Goal: Information Seeking & Learning: Understand process/instructions

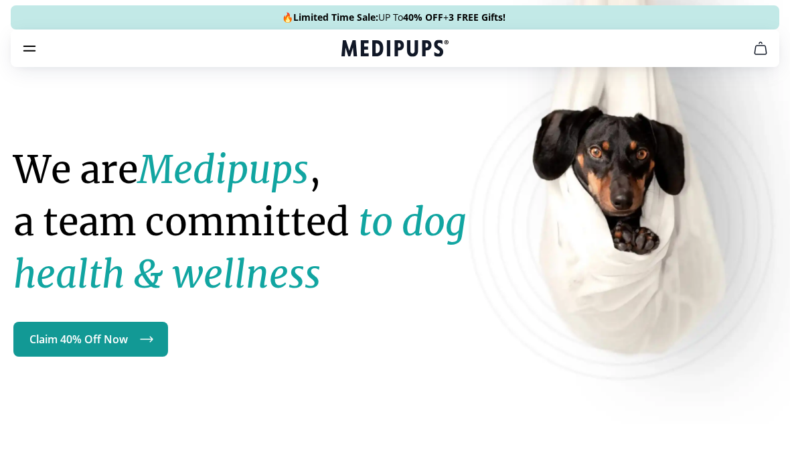
click at [33, 56] on button "burger-menu" at bounding box center [29, 48] width 16 height 16
click at [30, 42] on icon "burger-menu" at bounding box center [29, 48] width 16 height 16
click at [27, 41] on icon "burger-menu" at bounding box center [29, 48] width 16 height 16
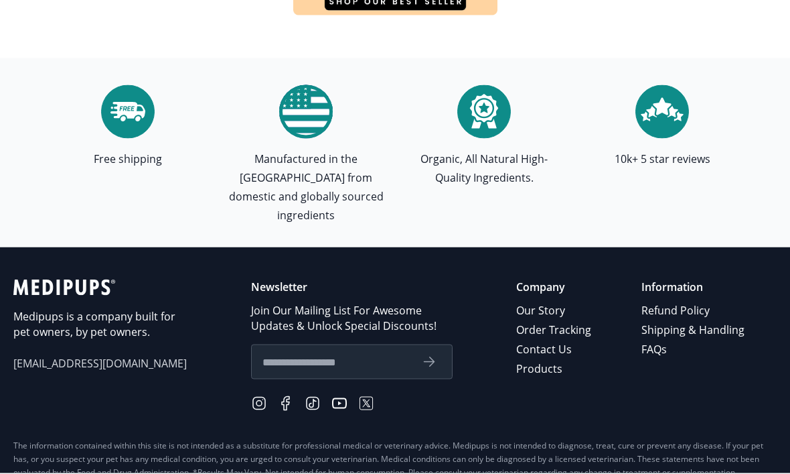
scroll to position [4548, 0]
click at [671, 301] on link "Refund Policy" at bounding box center [694, 310] width 105 height 19
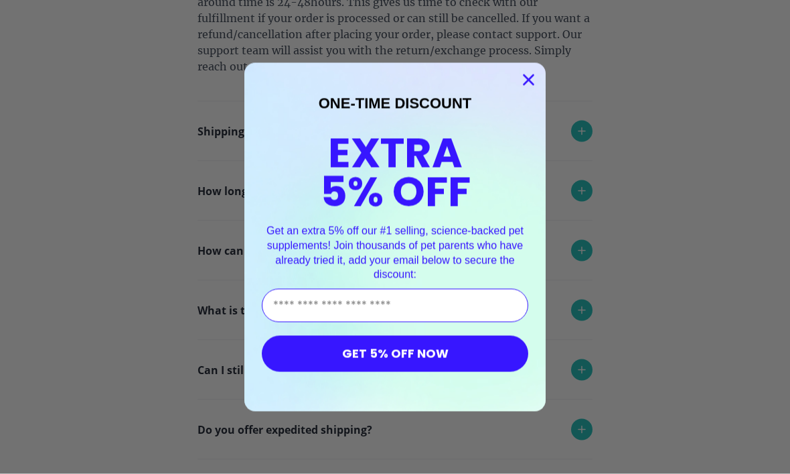
scroll to position [552, 0]
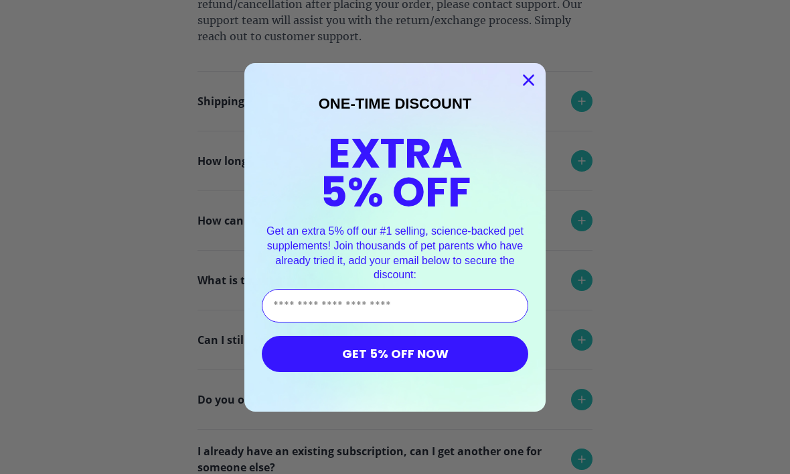
click at [526, 90] on circle "Close dialog" at bounding box center [529, 79] width 22 height 22
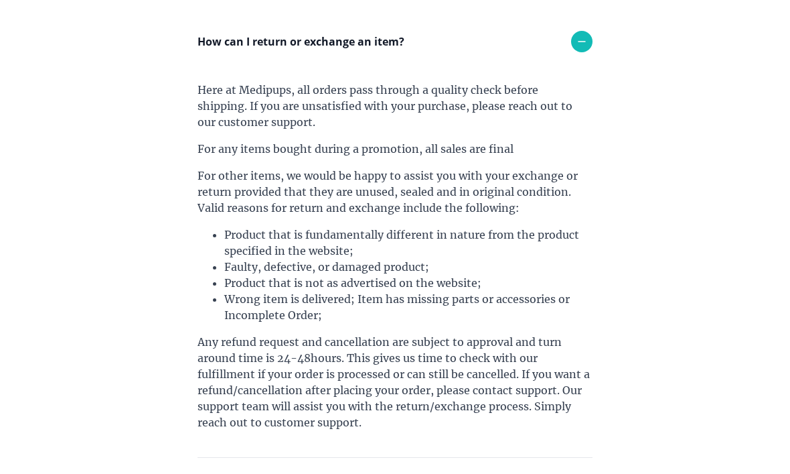
scroll to position [0, 0]
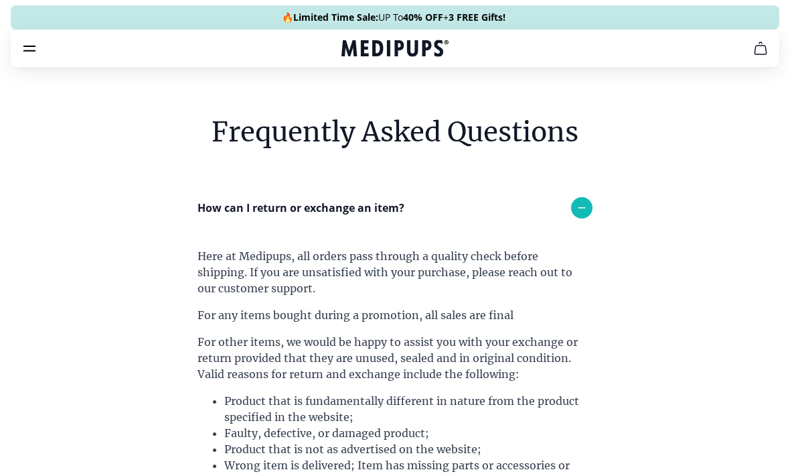
click at [750, 51] on button "cart" at bounding box center [761, 48] width 32 height 32
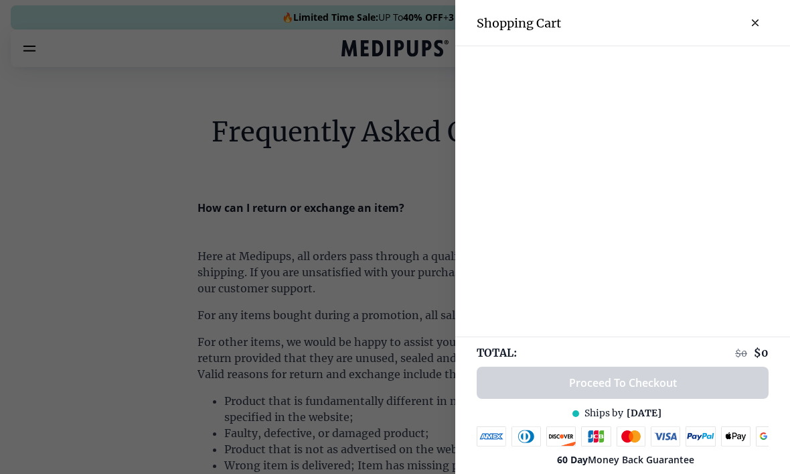
click at [35, 58] on div at bounding box center [395, 237] width 790 height 474
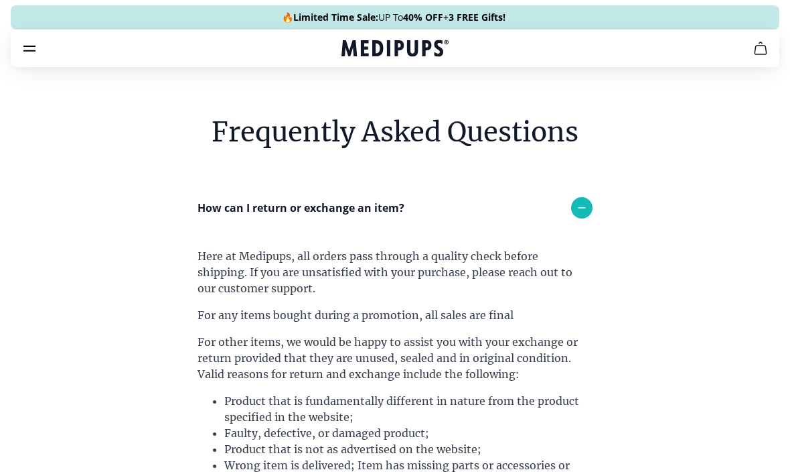
click at [36, 45] on icon "burger-menu" at bounding box center [29, 48] width 16 height 16
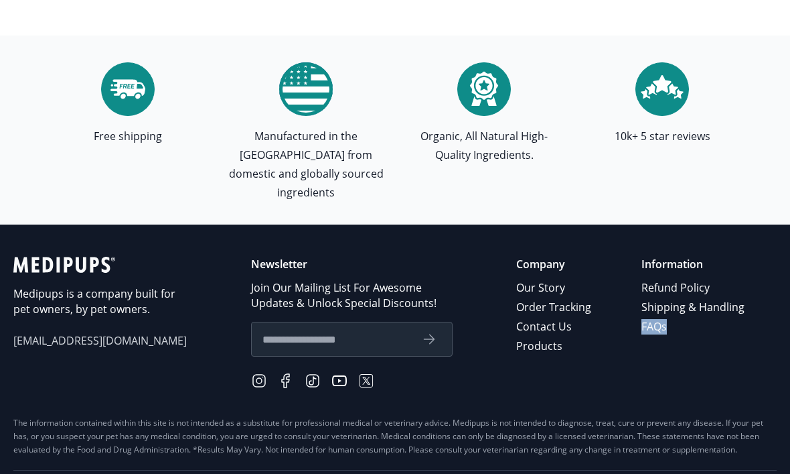
scroll to position [4571, 0]
click at [783, 167] on section "Free shipping Manufactured in the USA from domestic and globally sourced ingred…" at bounding box center [395, 130] width 790 height 189
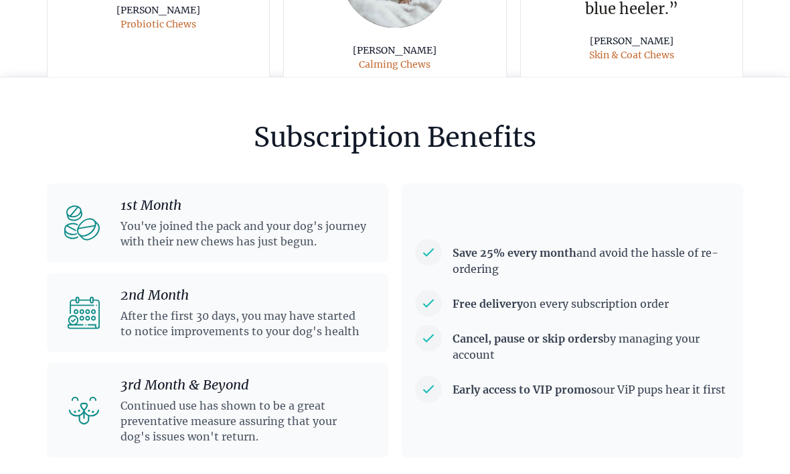
scroll to position [3510, 0]
click at [574, 331] on strong "Cancel, pause or skip orders" at bounding box center [528, 337] width 151 height 13
click at [577, 331] on strong "Cancel, pause or skip orders" at bounding box center [528, 337] width 151 height 13
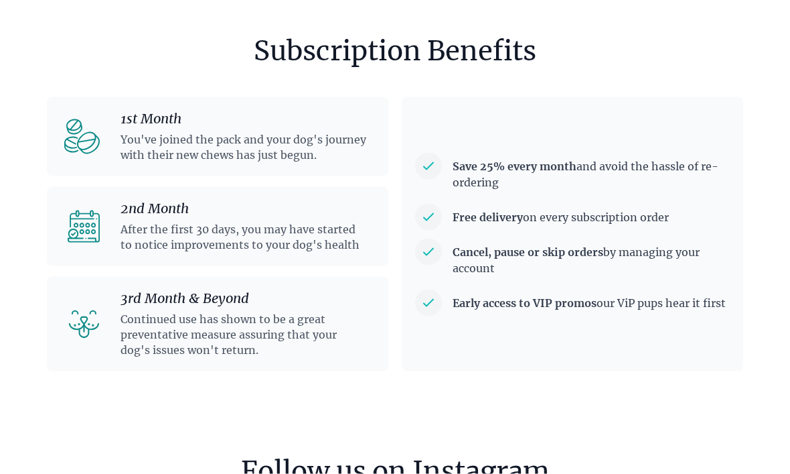
scroll to position [3597, 0]
click at [348, 160] on div "1st Month You've joined the pack and your dog's journey with their new chews ha…" at bounding box center [218, 135] width 342 height 79
click at [338, 229] on p "After the first 30 days, you may have started to notice improvements to your do…" at bounding box center [244, 236] width 247 height 31
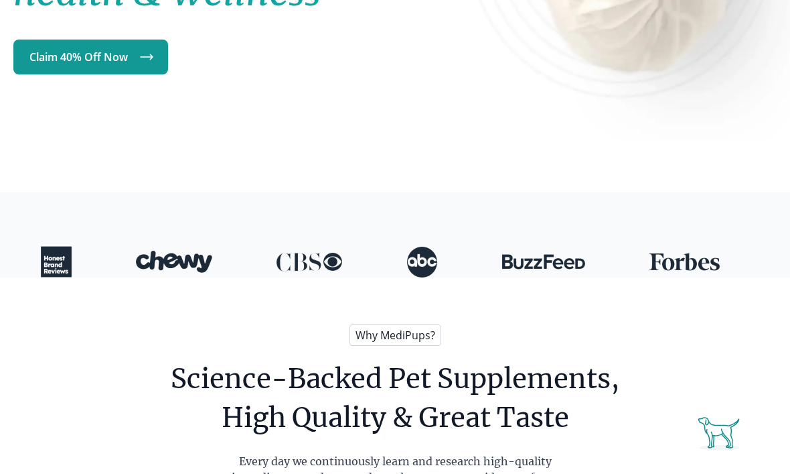
scroll to position [0, 0]
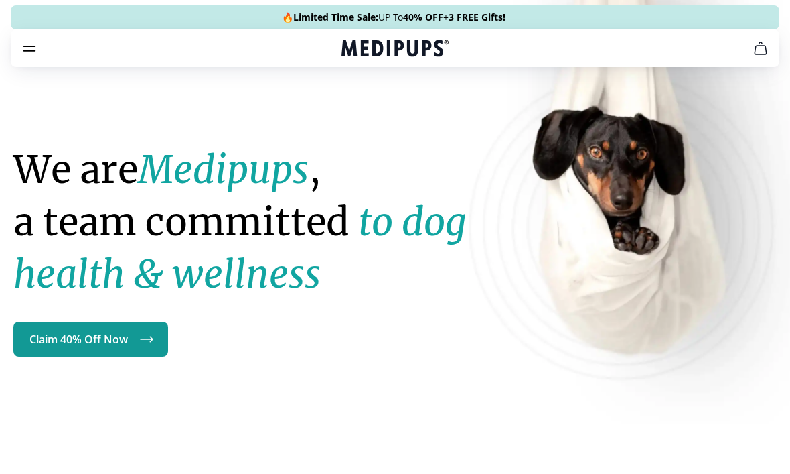
click at [27, 50] on icon "burger-menu" at bounding box center [29, 48] width 16 height 16
click at [119, 324] on link "Claim 40% Off Now" at bounding box center [90, 339] width 155 height 35
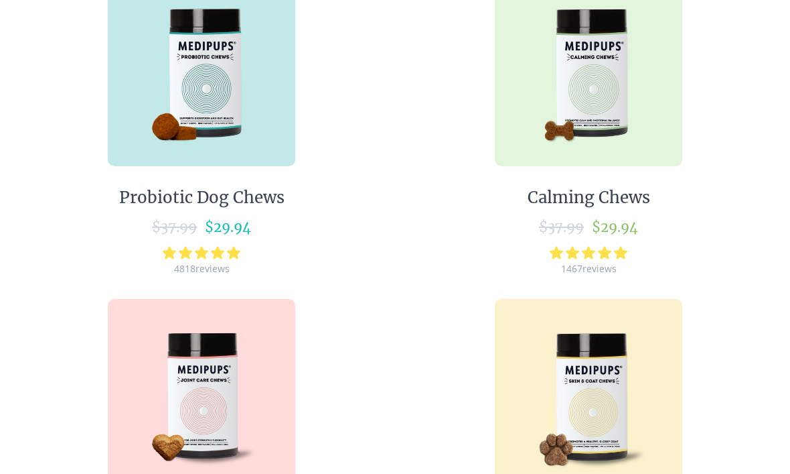
scroll to position [252, 0]
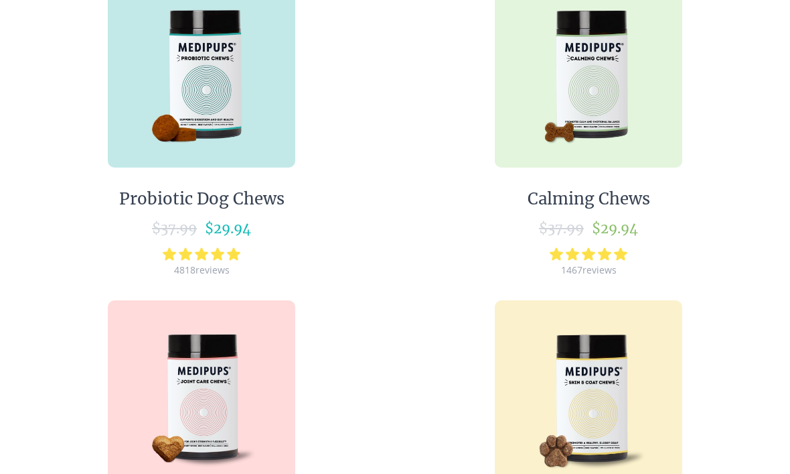
click at [595, 135] on img at bounding box center [589, 74] width 188 height 188
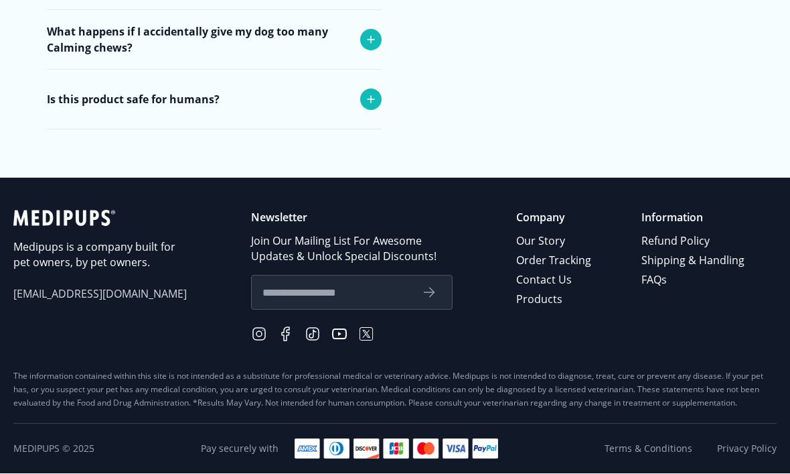
scroll to position [5552, 0]
click at [585, 271] on link "Order Tracking" at bounding box center [554, 260] width 77 height 19
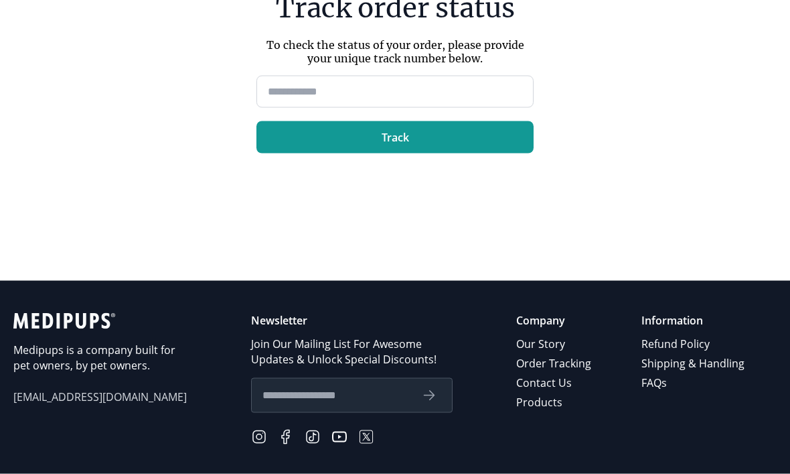
scroll to position [171, 0]
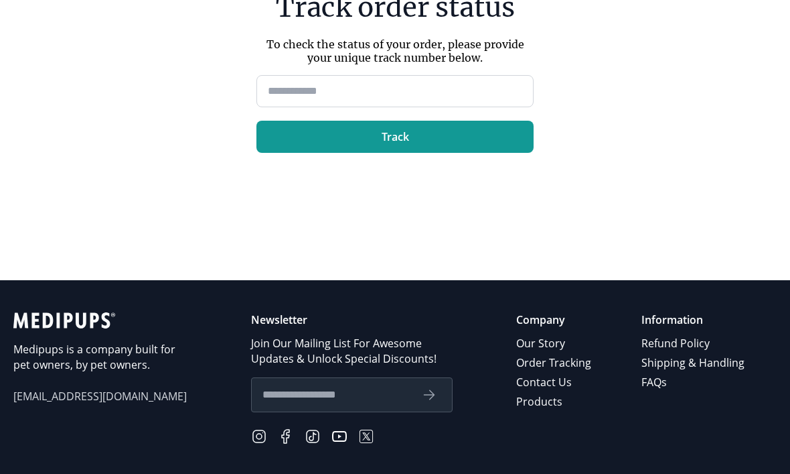
click at [689, 328] on p "Information" at bounding box center [694, 319] width 105 height 15
click at [683, 328] on p "Information" at bounding box center [694, 319] width 105 height 15
click at [673, 328] on p "Information" at bounding box center [694, 319] width 105 height 15
click at [683, 328] on p "Information" at bounding box center [694, 319] width 105 height 15
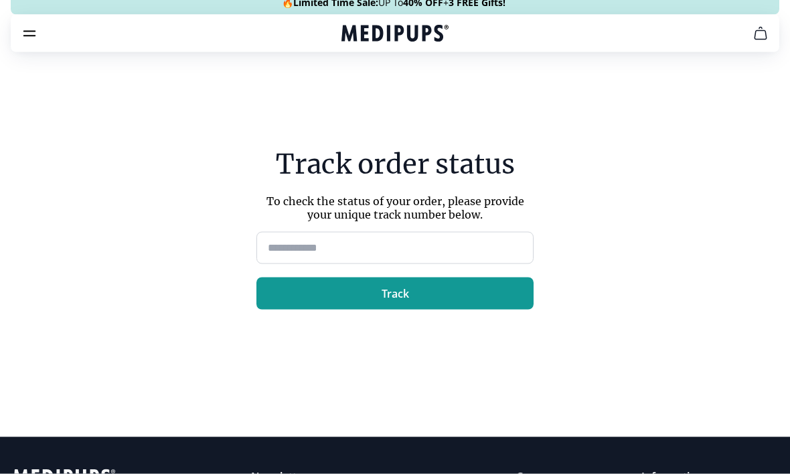
scroll to position [0, 0]
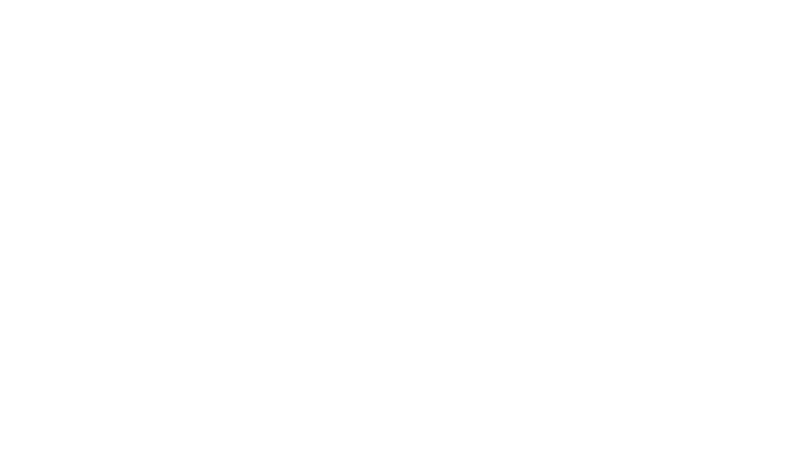
scroll to position [5553, 0]
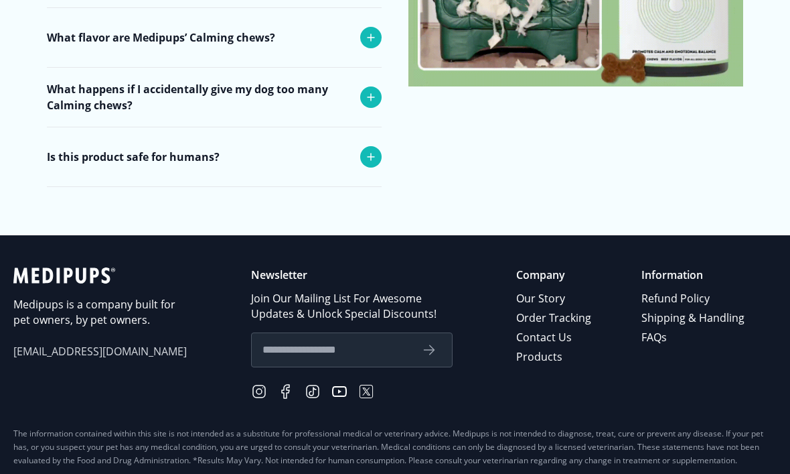
click at [656, 267] on p "Information" at bounding box center [694, 274] width 105 height 15
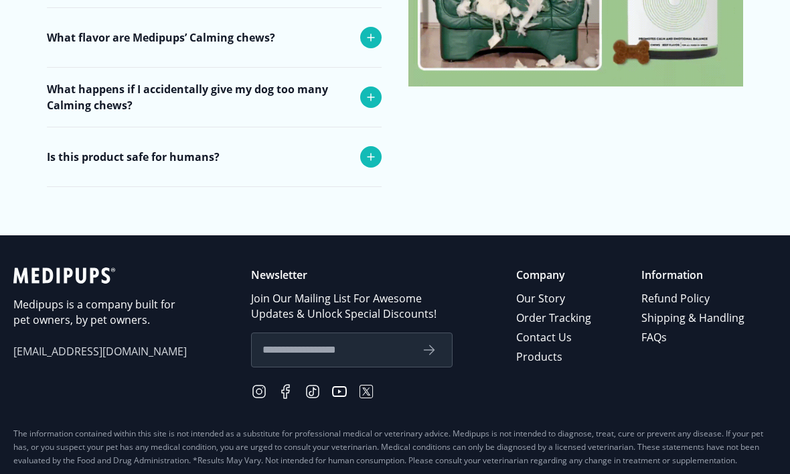
click at [656, 289] on link "Refund Policy" at bounding box center [694, 298] width 105 height 19
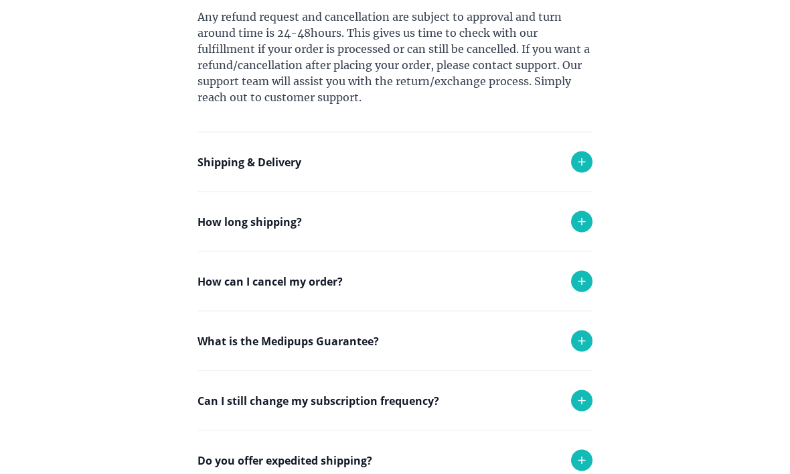
scroll to position [490, 0]
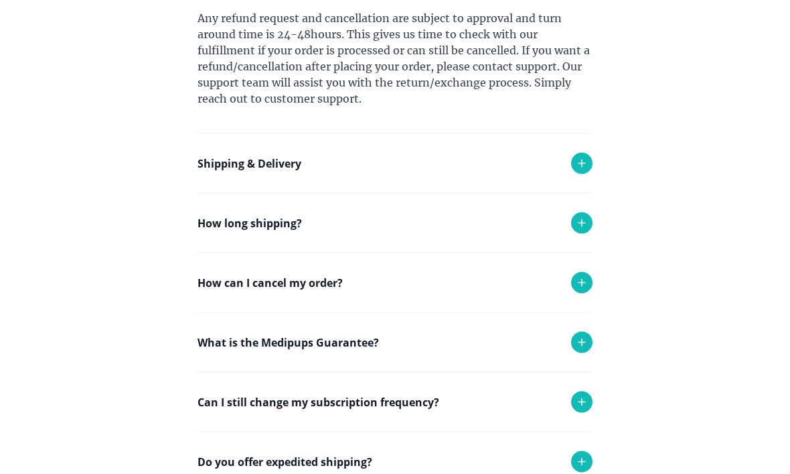
click at [580, 279] on icon at bounding box center [582, 283] width 16 height 16
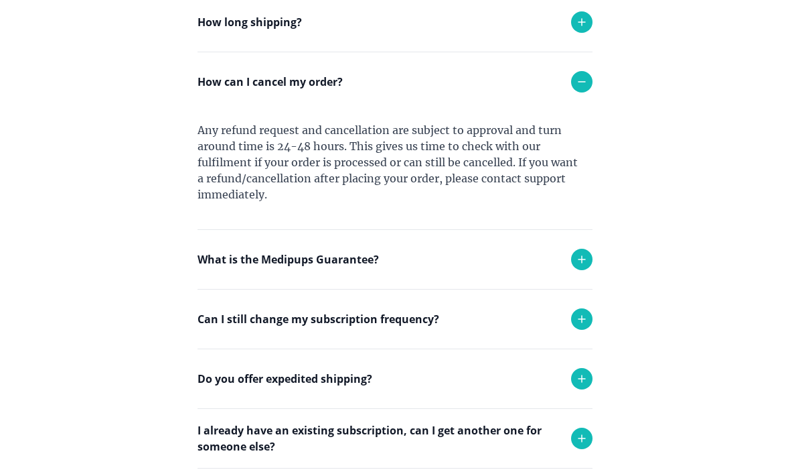
scroll to position [705, 0]
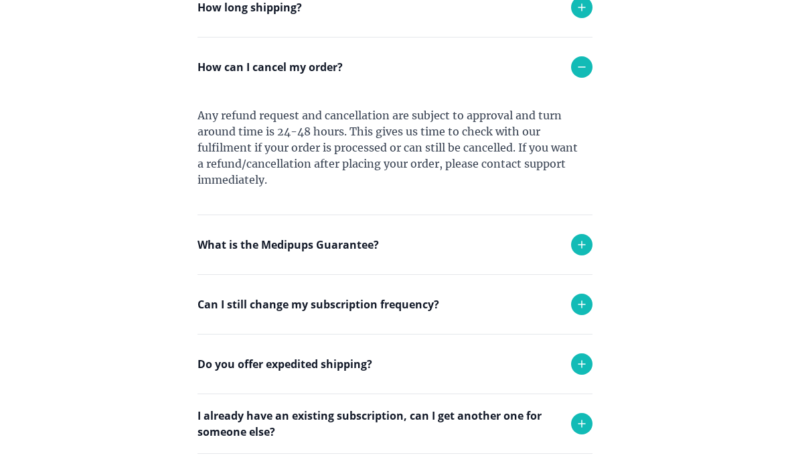
click at [579, 301] on icon at bounding box center [582, 304] width 16 height 16
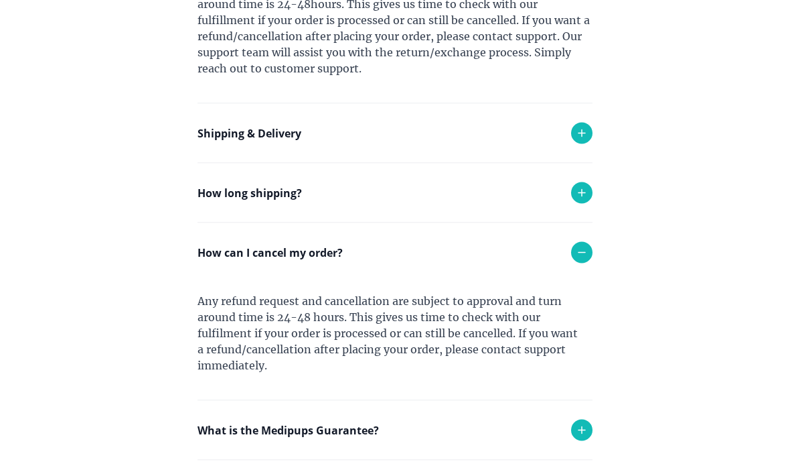
scroll to position [521, 0]
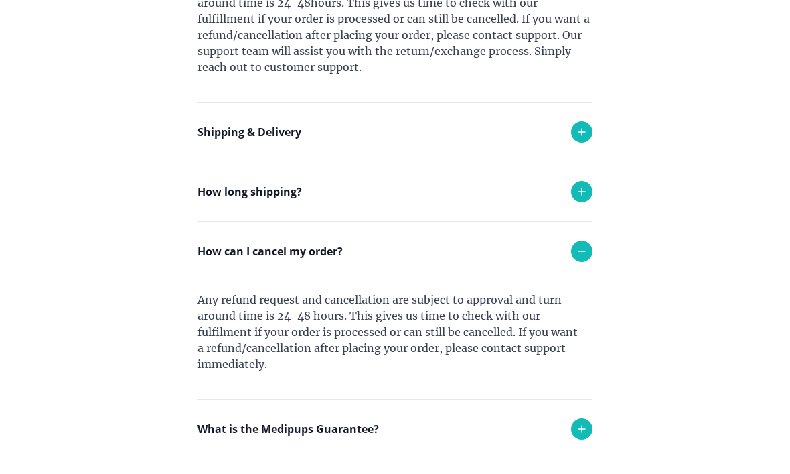
click at [578, 130] on icon at bounding box center [582, 132] width 16 height 16
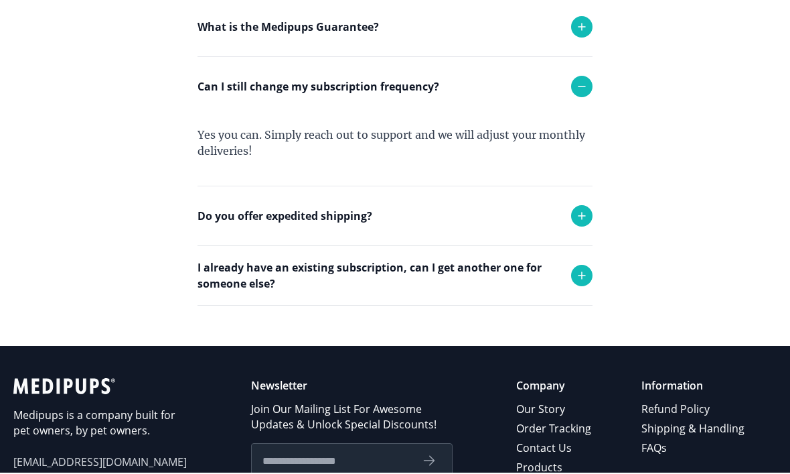
scroll to position [1137, 0]
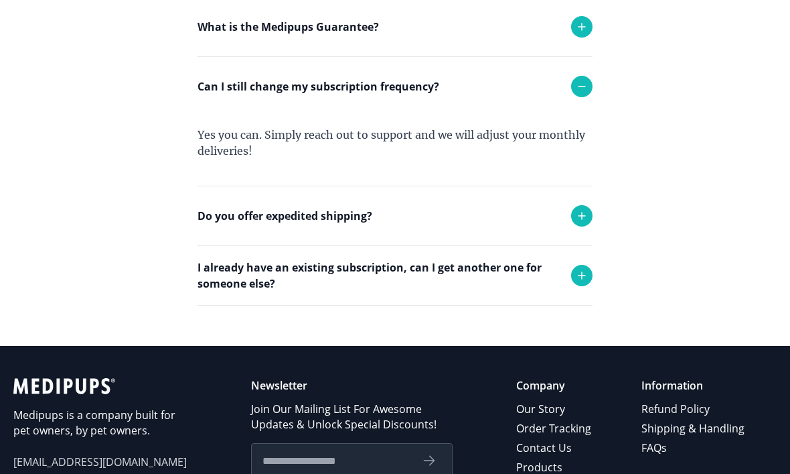
click at [523, 446] on link "Contact Us" at bounding box center [554, 447] width 77 height 19
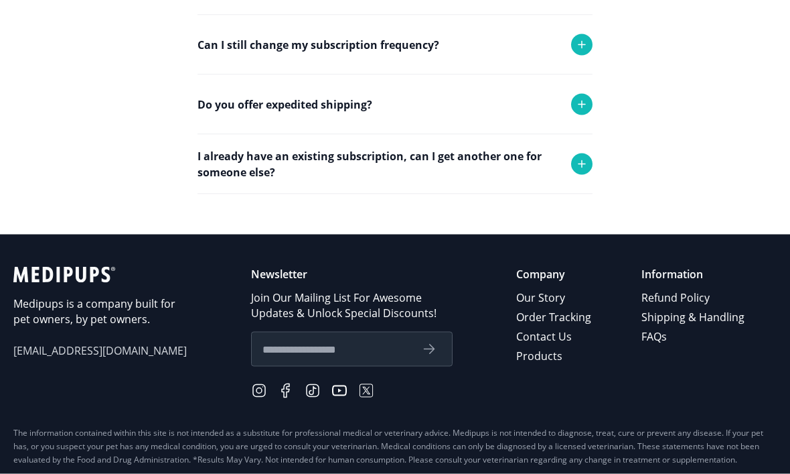
scroll to position [527, 0]
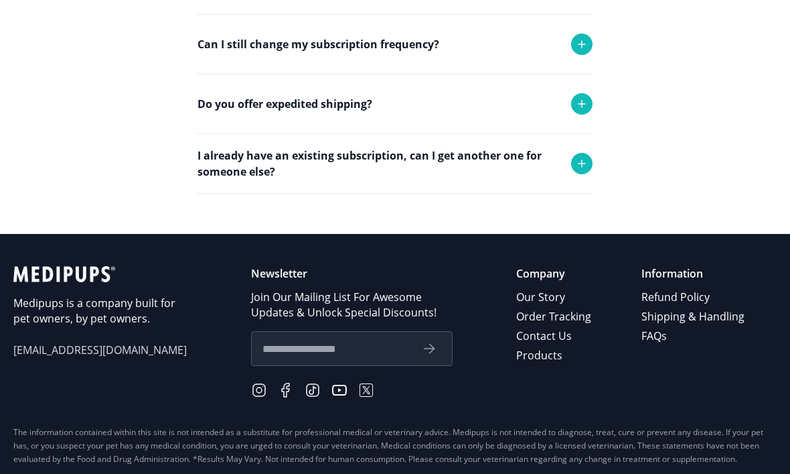
click at [562, 330] on link "Contact Us" at bounding box center [554, 335] width 77 height 19
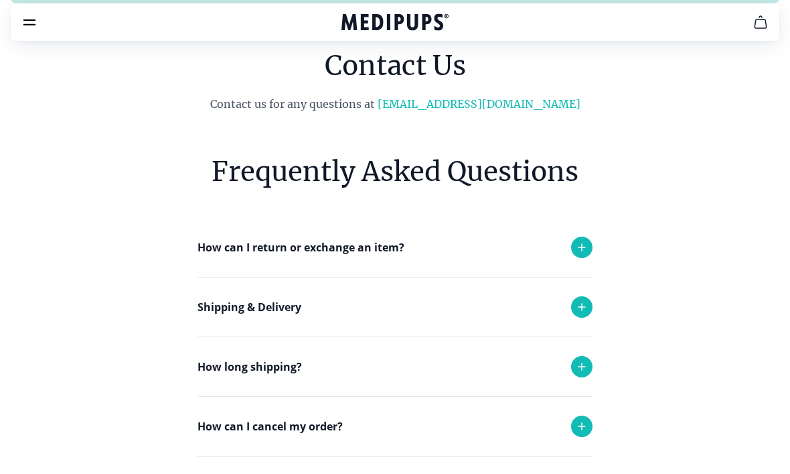
scroll to position [29, 0]
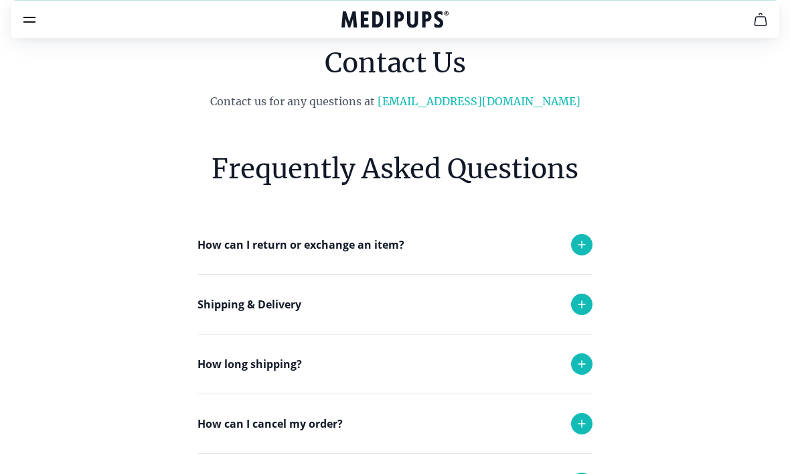
click at [491, 96] on link "[EMAIL_ADDRESS][DOMAIN_NAME]" at bounding box center [479, 100] width 203 height 13
